Goal: Task Accomplishment & Management: Manage account settings

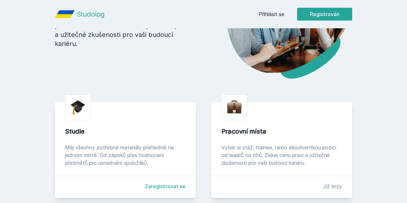
scroll to position [90, 0]
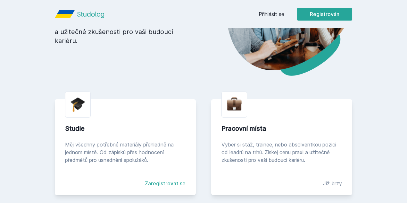
click at [74, 145] on font "Měj všechny potřebné materiály přehledně na jednom místě. Od zápisků přes hodno…" at bounding box center [119, 152] width 109 height 22
click at [320, 10] on div "[PERSON_NAME] dostávat tipy ohledně studia, nových testů, hodnocení učitelů a p…" at bounding box center [203, 28] width 407 height 57
click at [319, 11] on div "[PERSON_NAME] dostávat tipy ohledně studia, nových testů, hodnocení učitelů a p…" at bounding box center [203, 28] width 407 height 57
click at [205, 43] on font "Ne" at bounding box center [204, 41] width 7 height 5
click at [285, 15] on font "Přihlásit se" at bounding box center [272, 14] width 26 height 6
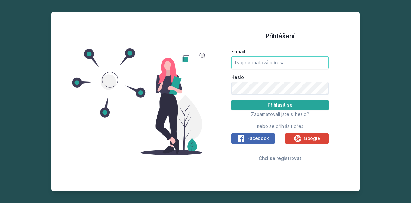
click at [264, 63] on input "E-mail" at bounding box center [280, 62] width 98 height 13
click at [307, 135] on span "Google" at bounding box center [311, 138] width 16 height 6
